Goal: Task Accomplishment & Management: Use online tool/utility

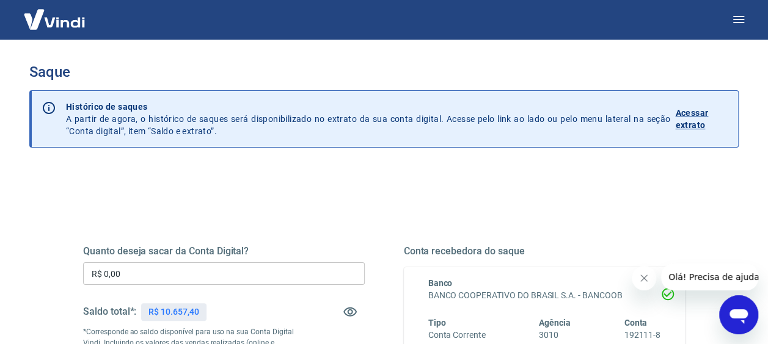
click at [137, 269] on input "R$ 0,00" at bounding box center [224, 274] width 282 height 23
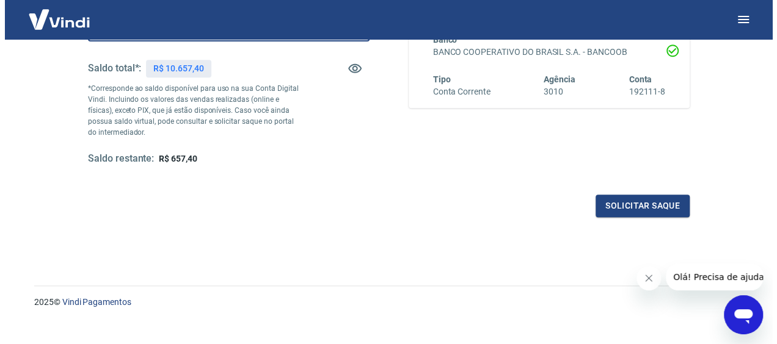
scroll to position [244, 0]
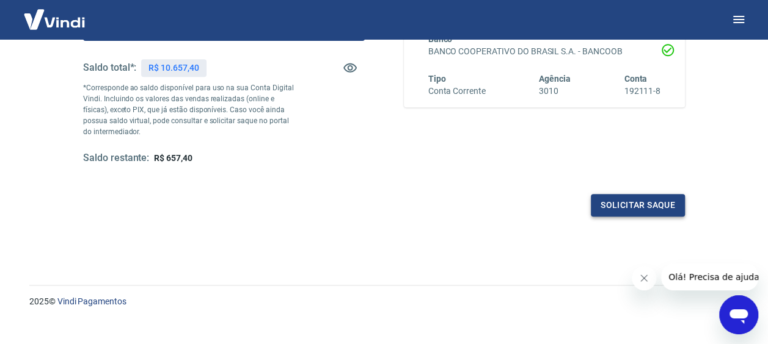
type input "R$ 10.000,00"
click at [651, 203] on button "Solicitar saque" at bounding box center [637, 205] width 94 height 23
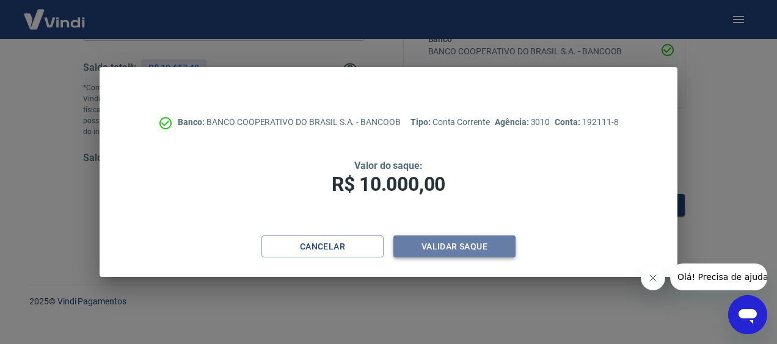
click at [473, 242] on button "Validar saque" at bounding box center [454, 247] width 122 height 23
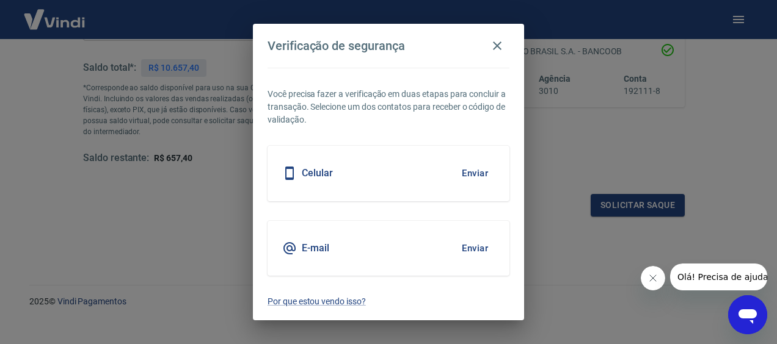
click at [481, 249] on button "Enviar" at bounding box center [475, 249] width 40 height 26
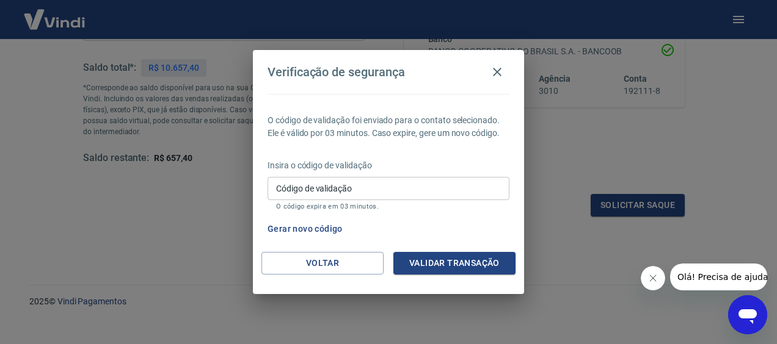
click at [346, 195] on input "Código de validação" at bounding box center [388, 188] width 242 height 23
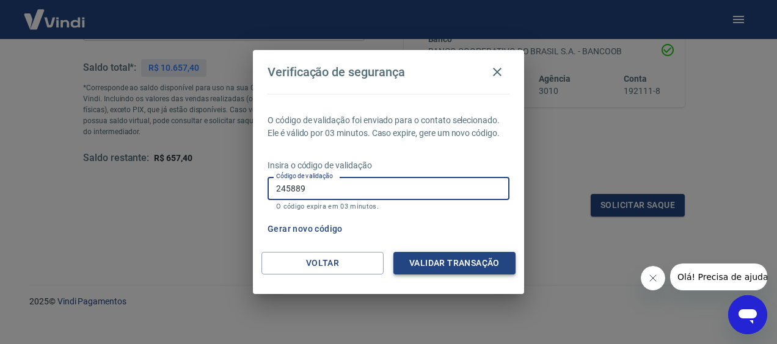
type input "245889"
click at [452, 260] on button "Validar transação" at bounding box center [454, 263] width 122 height 23
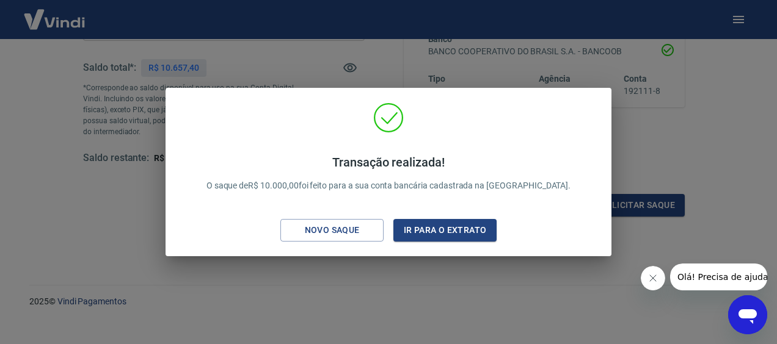
click at [393, 49] on div "Transação realizada! O saque de R$ 10.000,00 foi feito para a sua conta bancári…" at bounding box center [388, 172] width 777 height 344
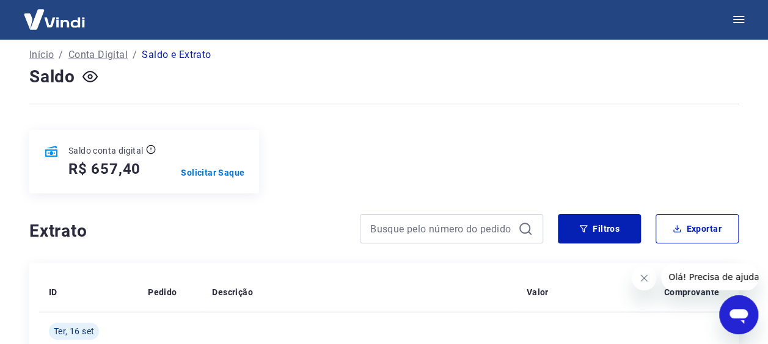
scroll to position [293, 0]
